Goal: Navigation & Orientation: Find specific page/section

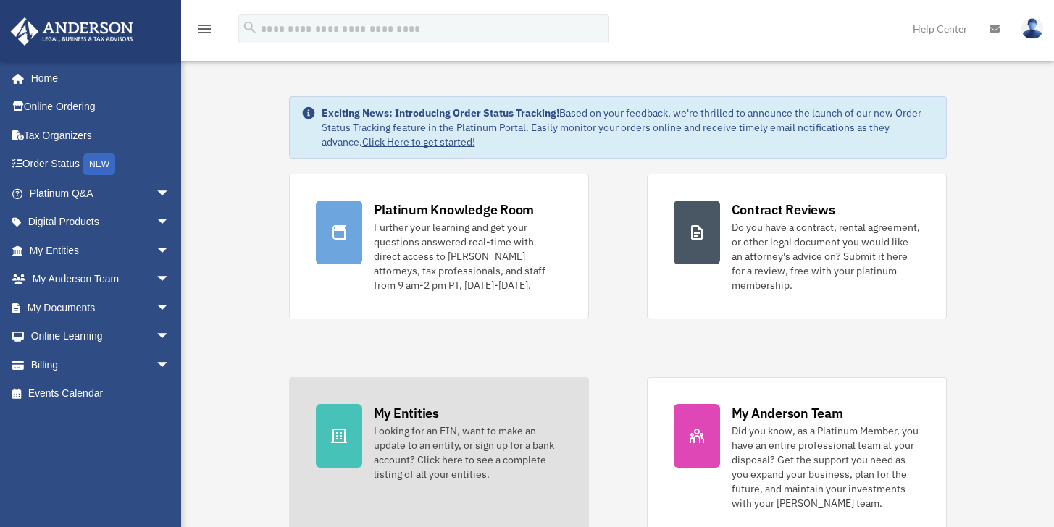
click at [427, 411] on div "My Entities" at bounding box center [406, 413] width 65 height 18
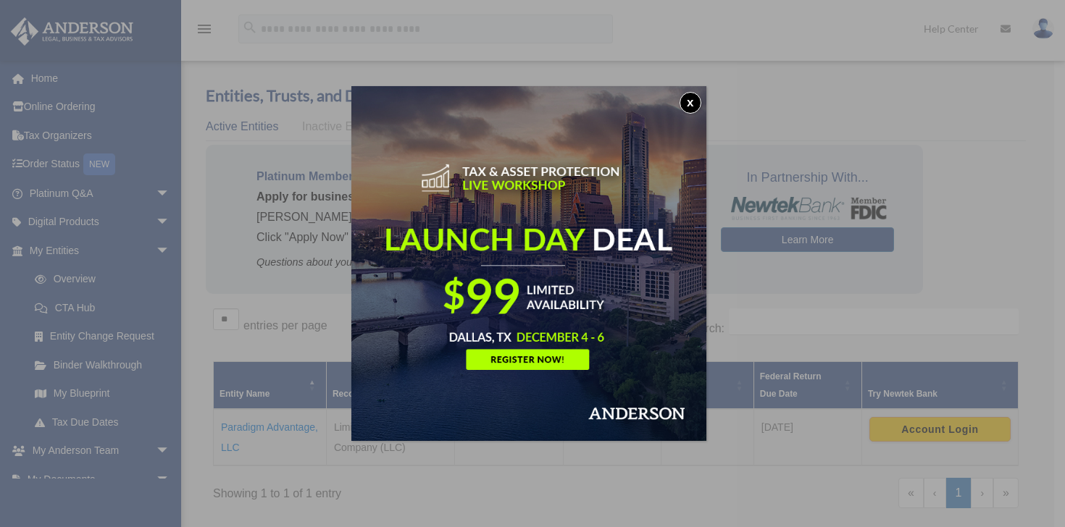
click at [692, 101] on button "x" at bounding box center [691, 103] width 22 height 22
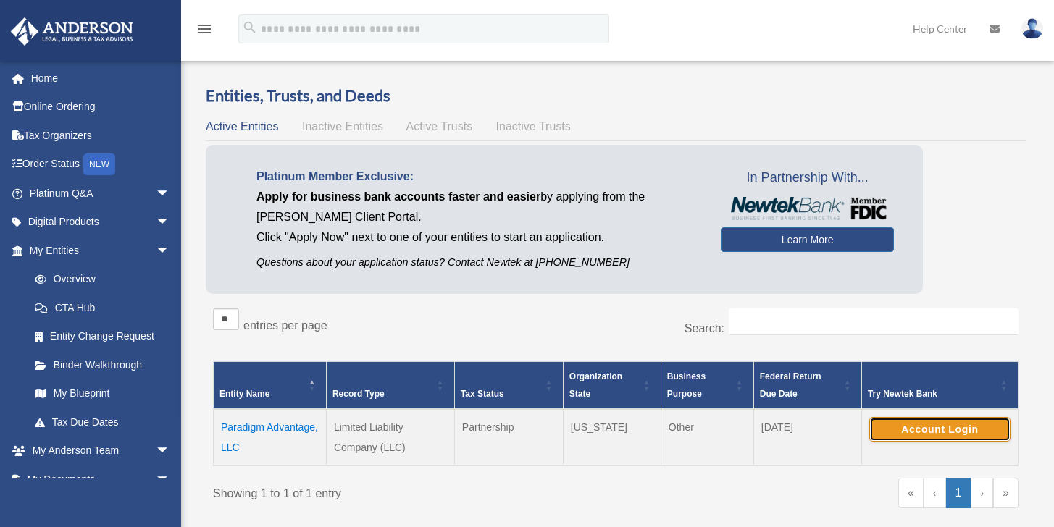
click at [923, 431] on button "Account Login" at bounding box center [939, 429] width 141 height 25
click at [946, 426] on button "Account Login" at bounding box center [939, 429] width 141 height 25
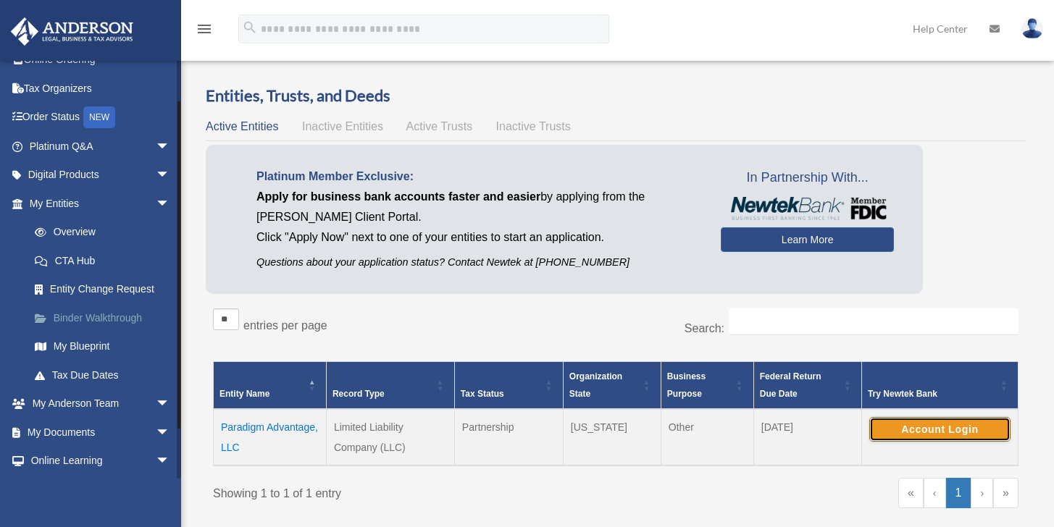
scroll to position [57, 0]
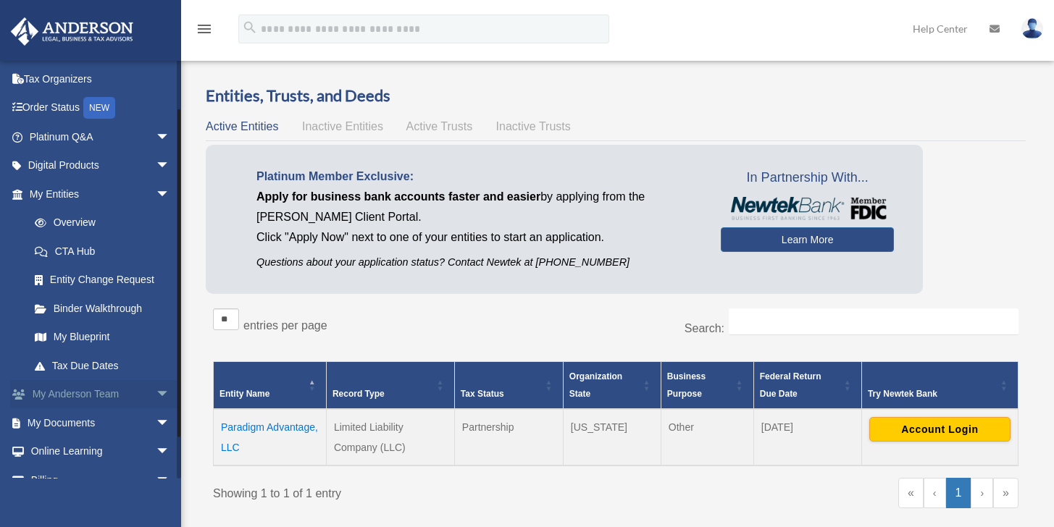
click at [69, 395] on link "My Anderson Team arrow_drop_down" at bounding box center [101, 394] width 182 height 29
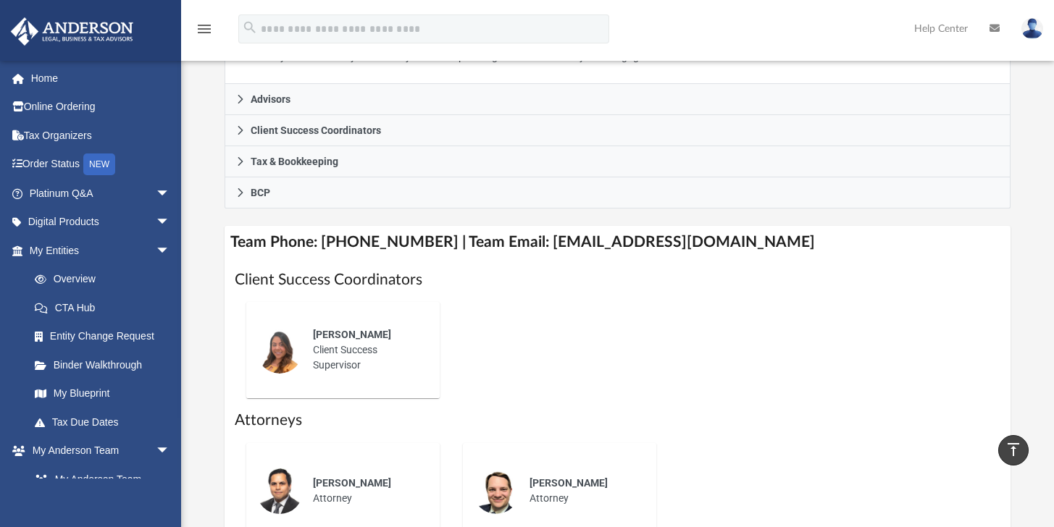
scroll to position [254, 0]
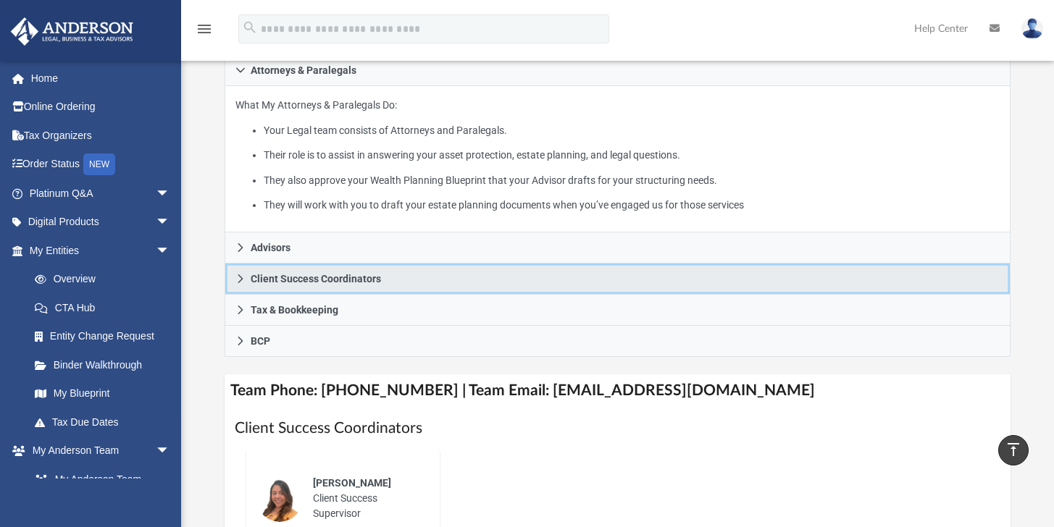
click at [243, 284] on icon at bounding box center [240, 279] width 10 height 10
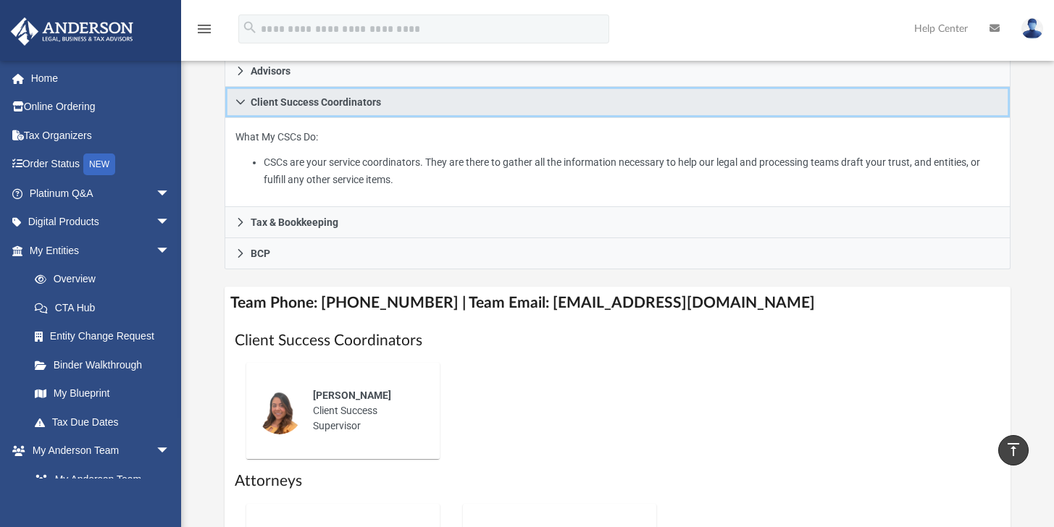
scroll to position [275, 0]
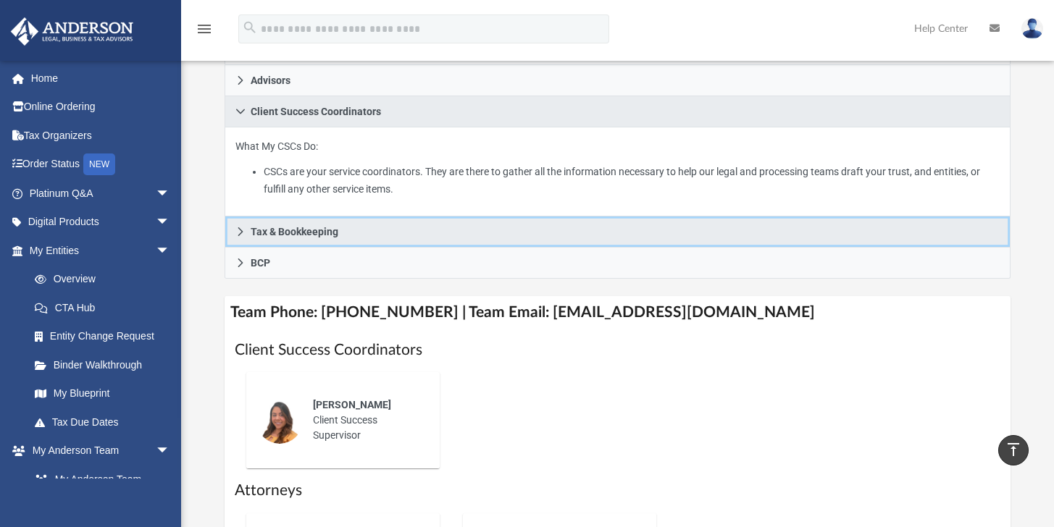
click at [241, 236] on icon at bounding box center [240, 232] width 5 height 9
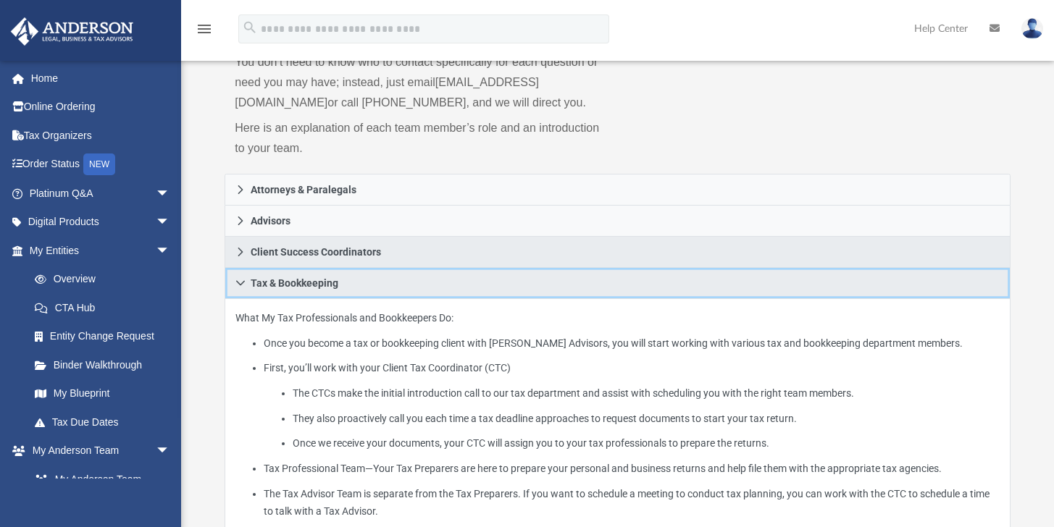
scroll to position [0, 0]
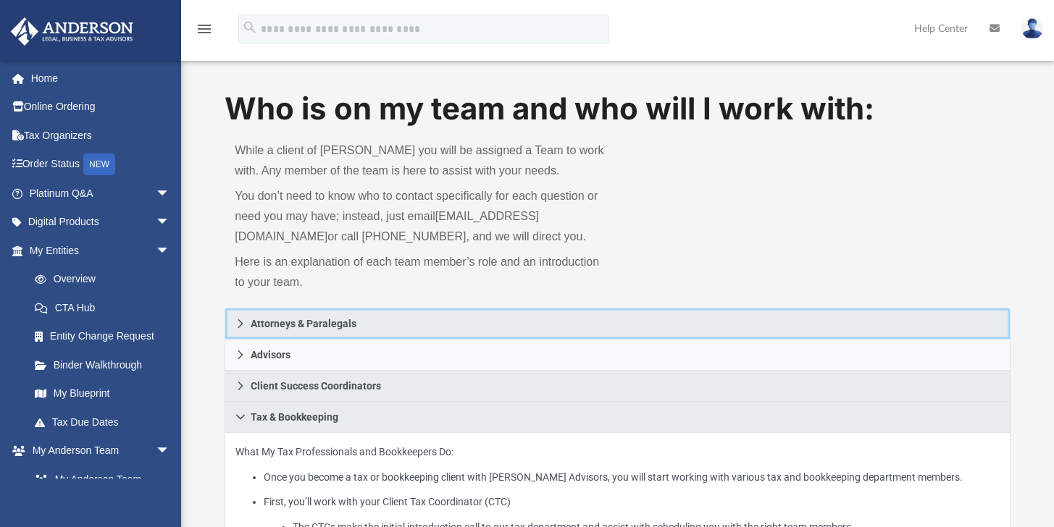
click at [241, 328] on icon at bounding box center [240, 324] width 5 height 9
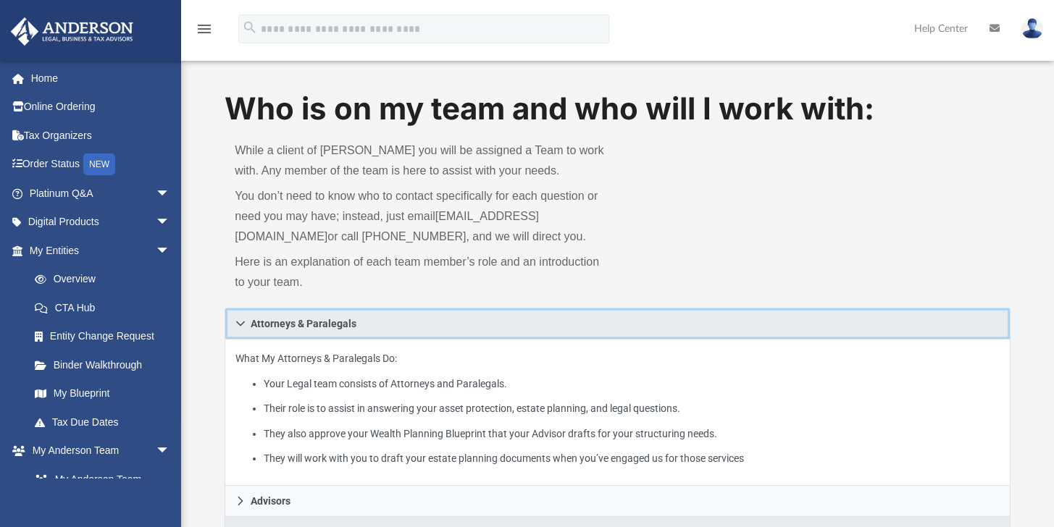
click at [241, 327] on icon at bounding box center [240, 324] width 9 height 5
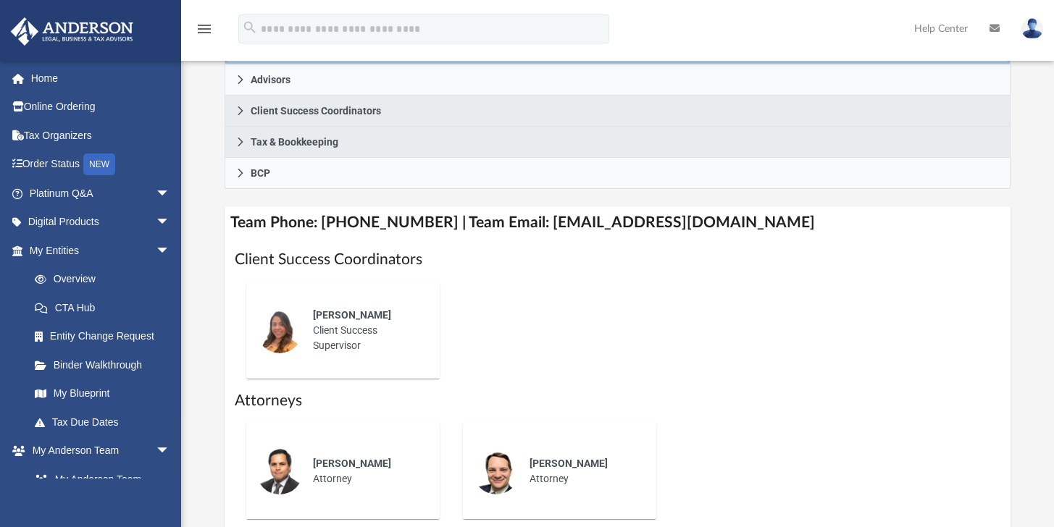
scroll to position [285, 0]
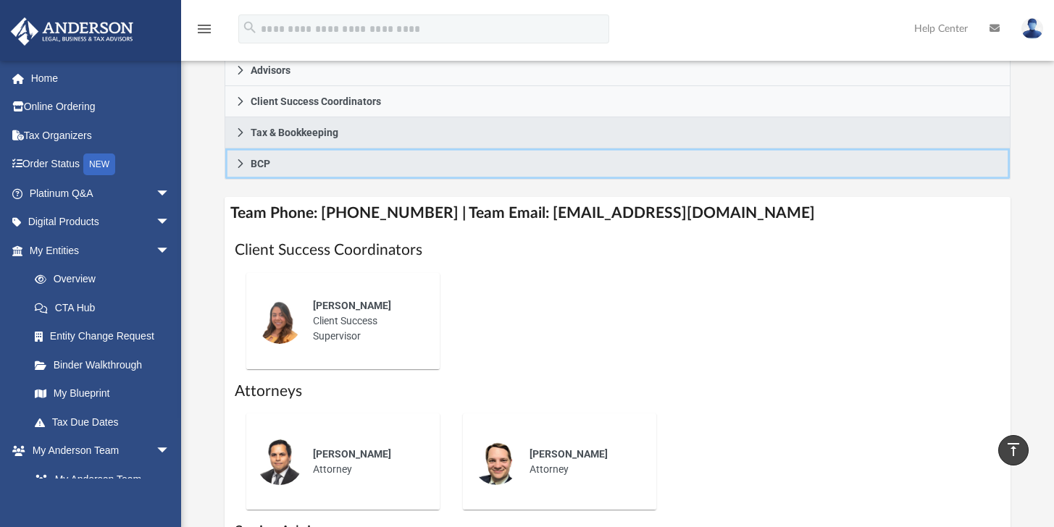
click at [243, 169] on icon at bounding box center [240, 164] width 10 height 10
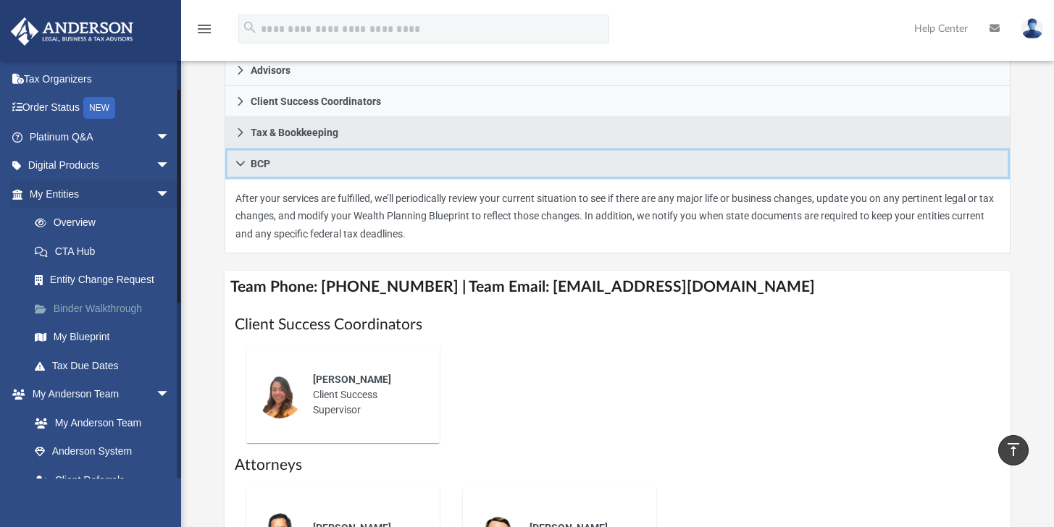
scroll to position [66, 0]
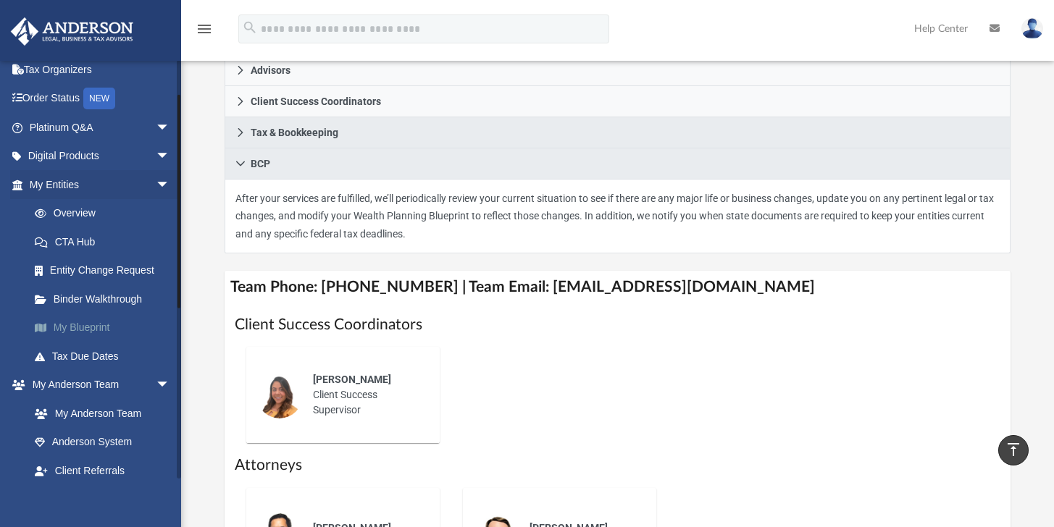
click at [82, 327] on link "My Blueprint" at bounding box center [106, 328] width 172 height 29
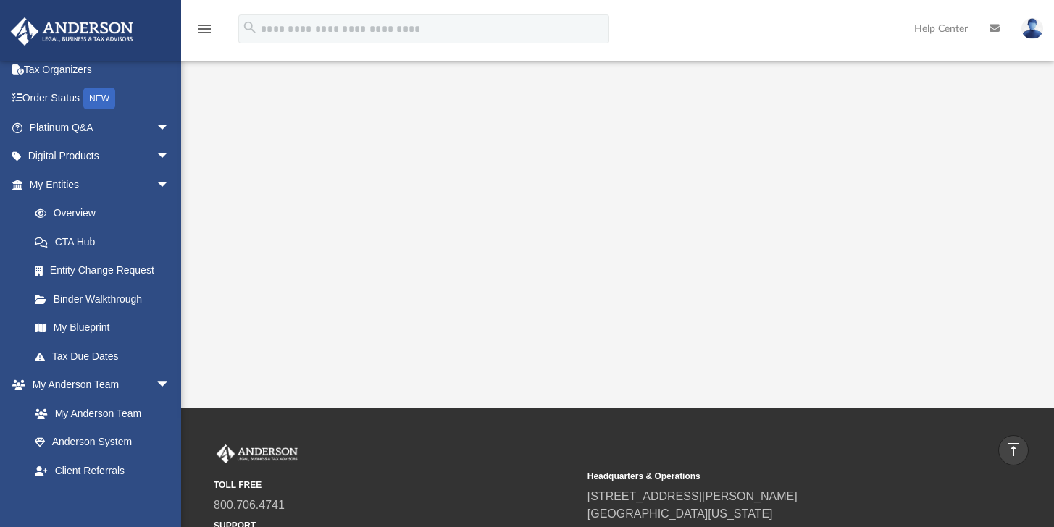
scroll to position [151, 0]
